Goal: Navigation & Orientation: Understand site structure

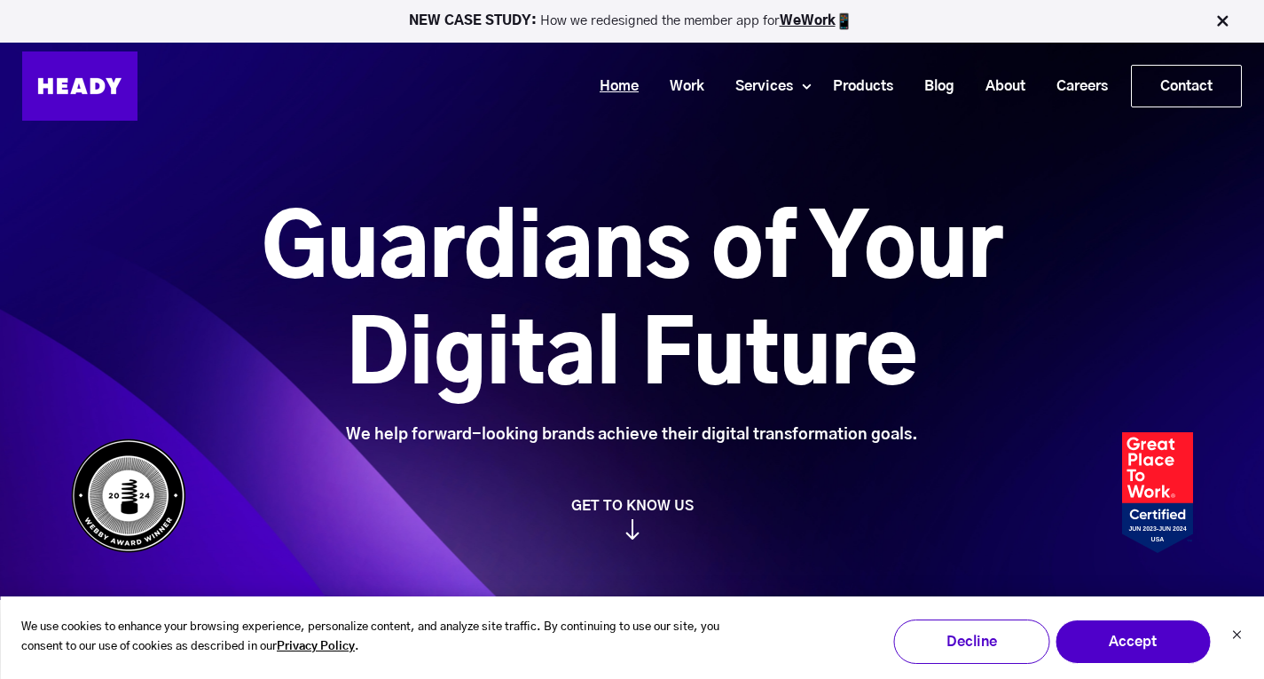
click at [625, 91] on link "Home" at bounding box center [612, 86] width 70 height 33
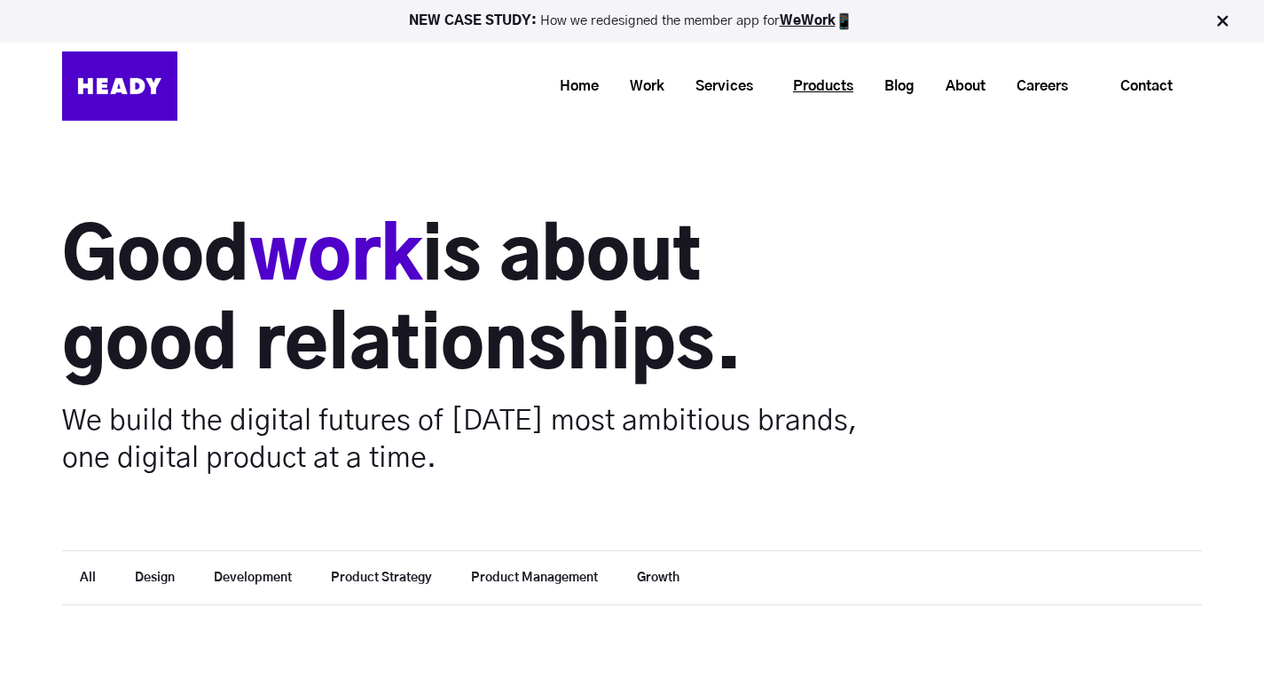
click at [805, 95] on link "Products" at bounding box center [816, 86] width 91 height 33
click at [1047, 88] on link "Careers" at bounding box center [1035, 86] width 82 height 33
click at [1149, 90] on link "Contact" at bounding box center [1146, 86] width 109 height 41
